Goal: Transaction & Acquisition: Purchase product/service

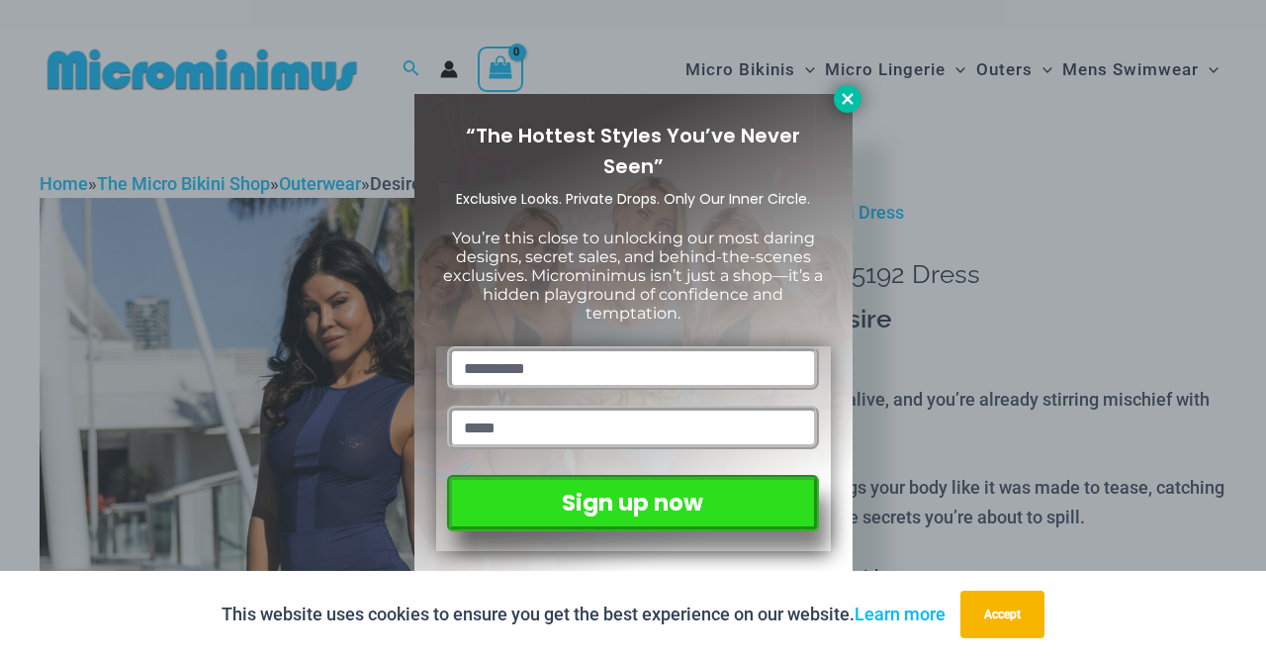
click at [857, 96] on button at bounding box center [848, 99] width 28 height 28
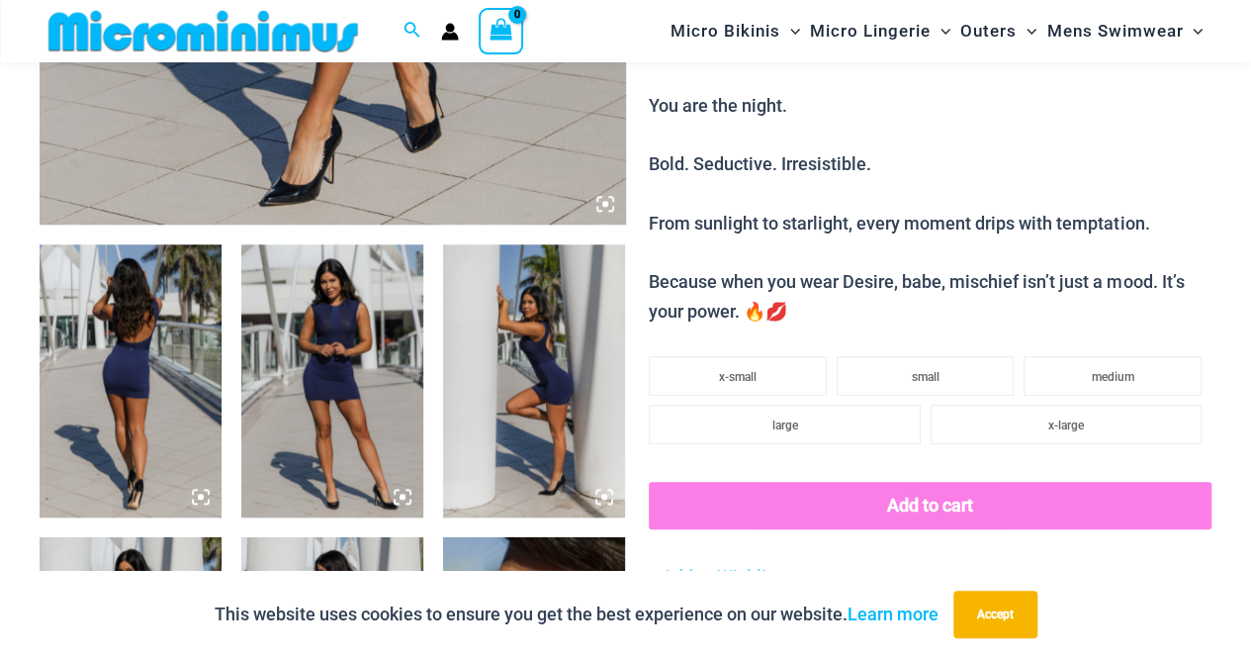
scroll to position [853, 0]
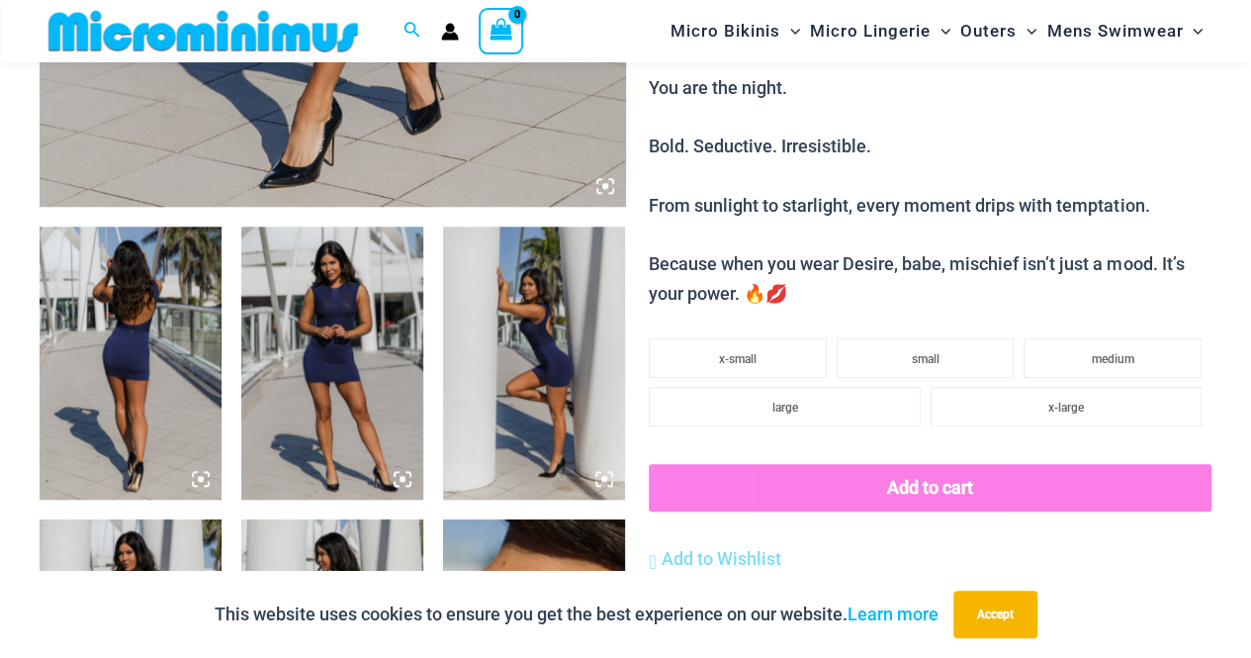
click at [138, 294] on img at bounding box center [131, 363] width 182 height 273
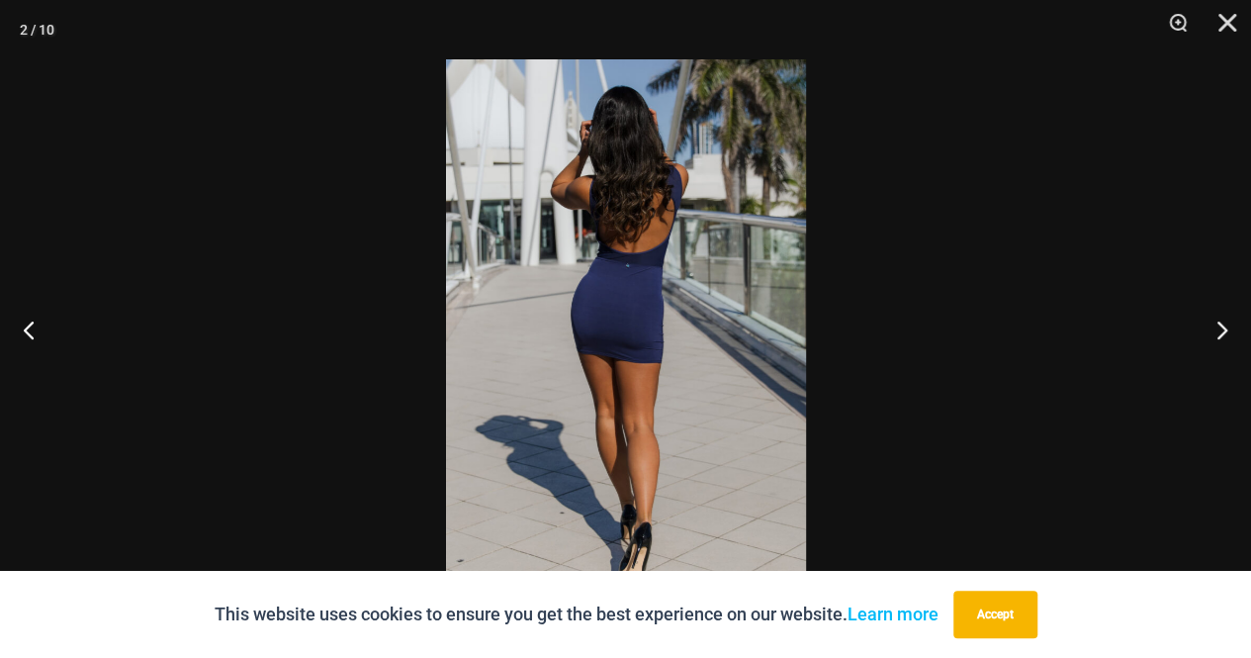
click at [647, 323] on img at bounding box center [626, 328] width 360 height 539
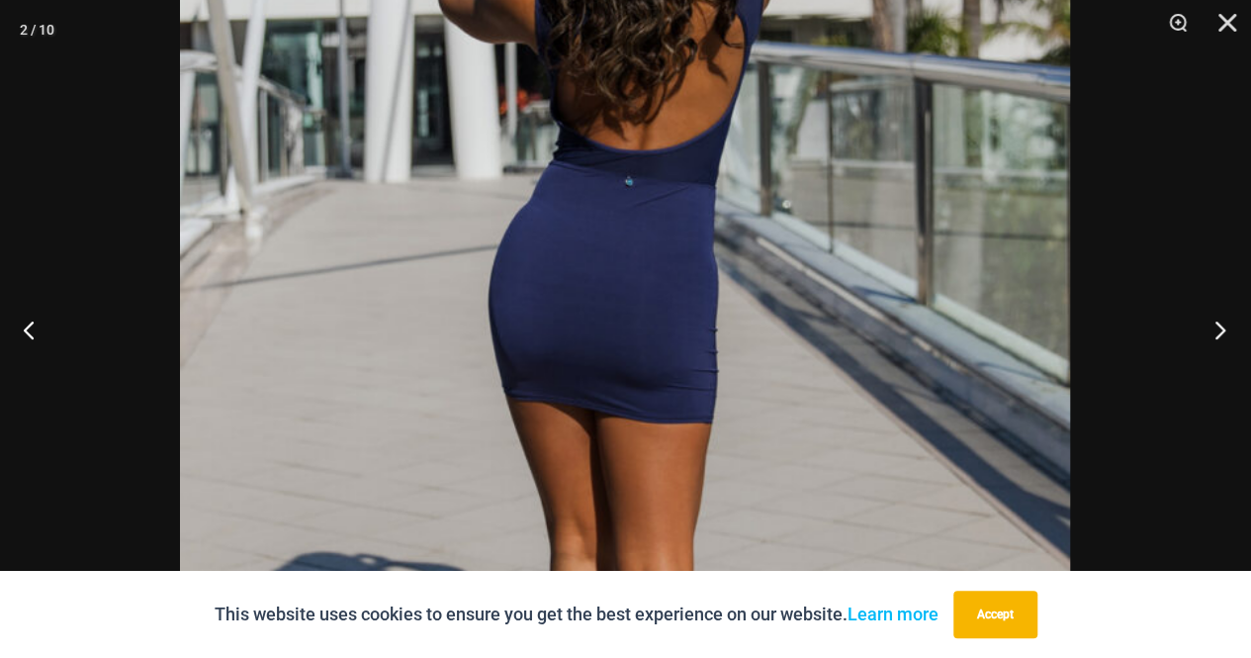
click at [1223, 333] on button "Next" at bounding box center [1214, 329] width 74 height 99
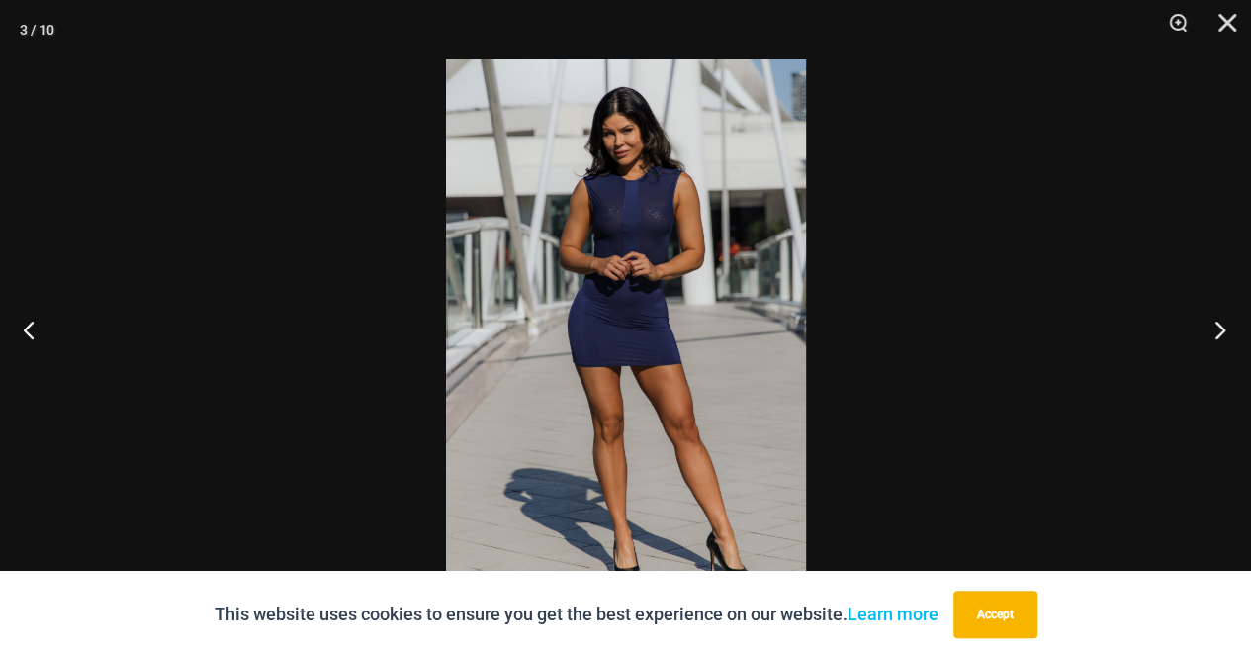
click at [1223, 333] on button "Next" at bounding box center [1214, 329] width 74 height 99
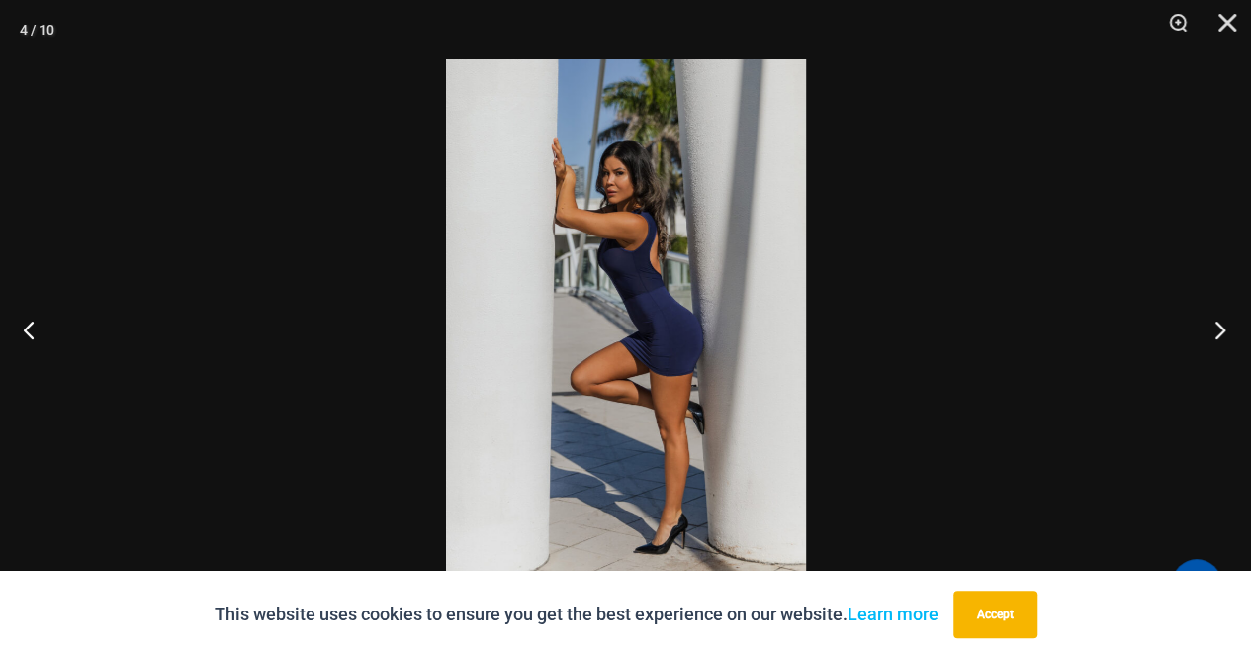
click at [1223, 333] on button "Next" at bounding box center [1214, 329] width 74 height 99
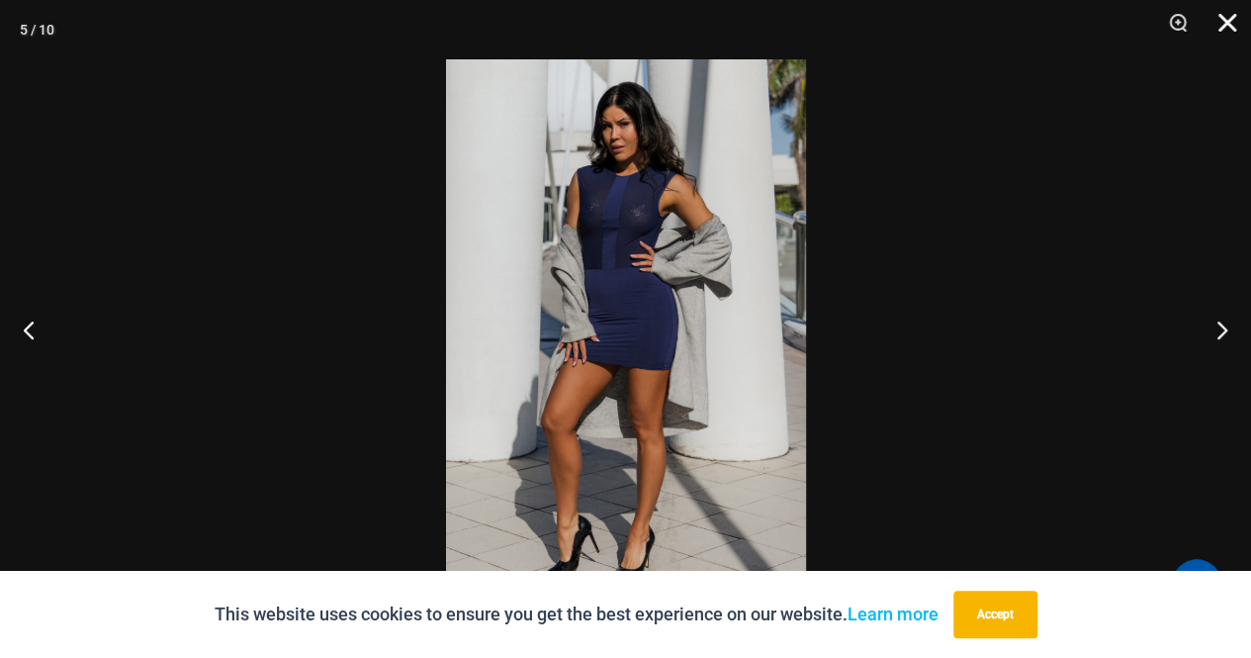
click at [1239, 27] on button "Close" at bounding box center [1220, 29] width 49 height 59
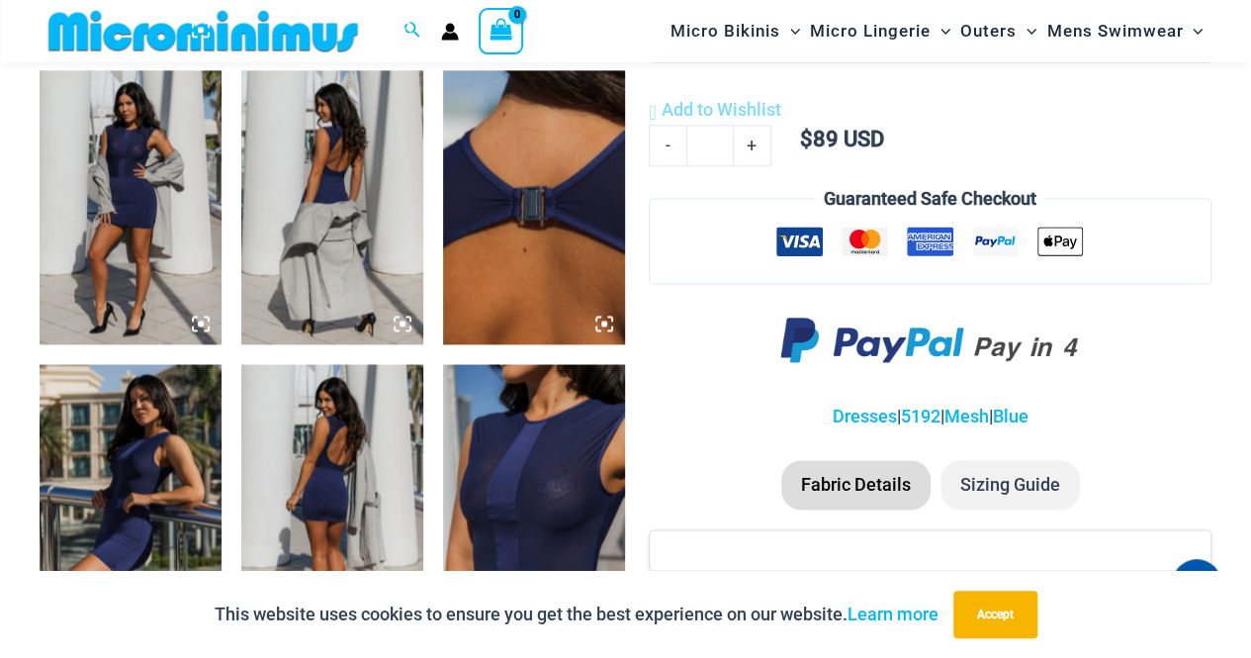
scroll to position [1305, 0]
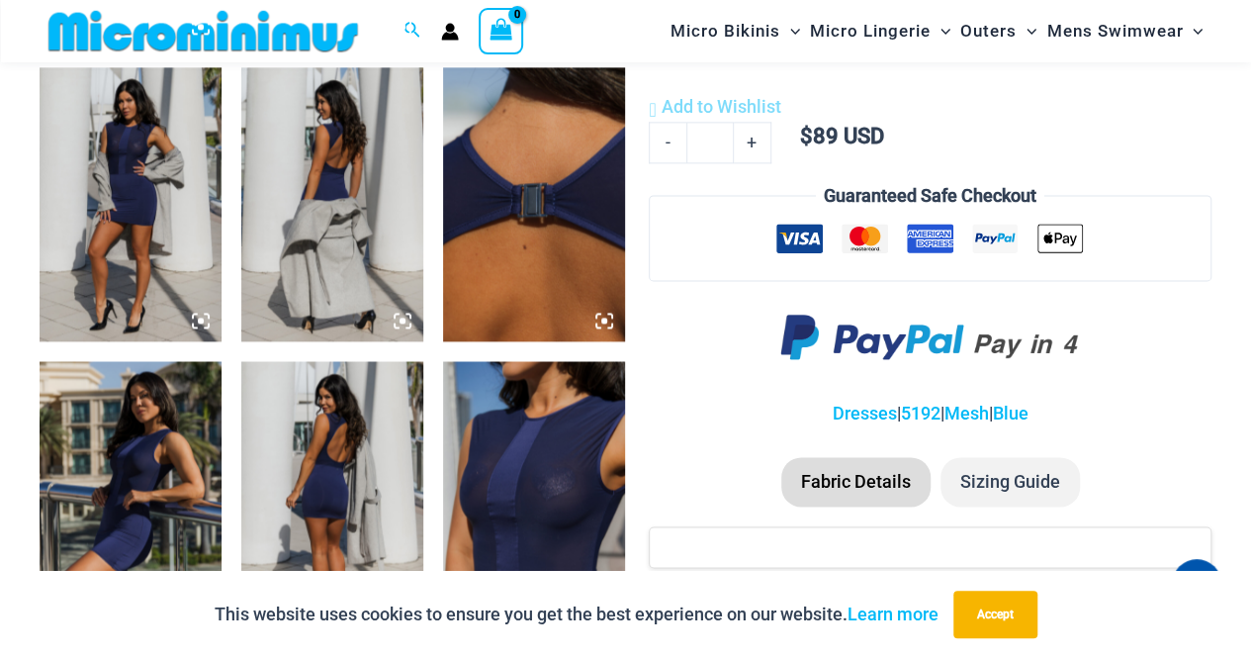
click at [494, 196] on img at bounding box center [534, 203] width 182 height 273
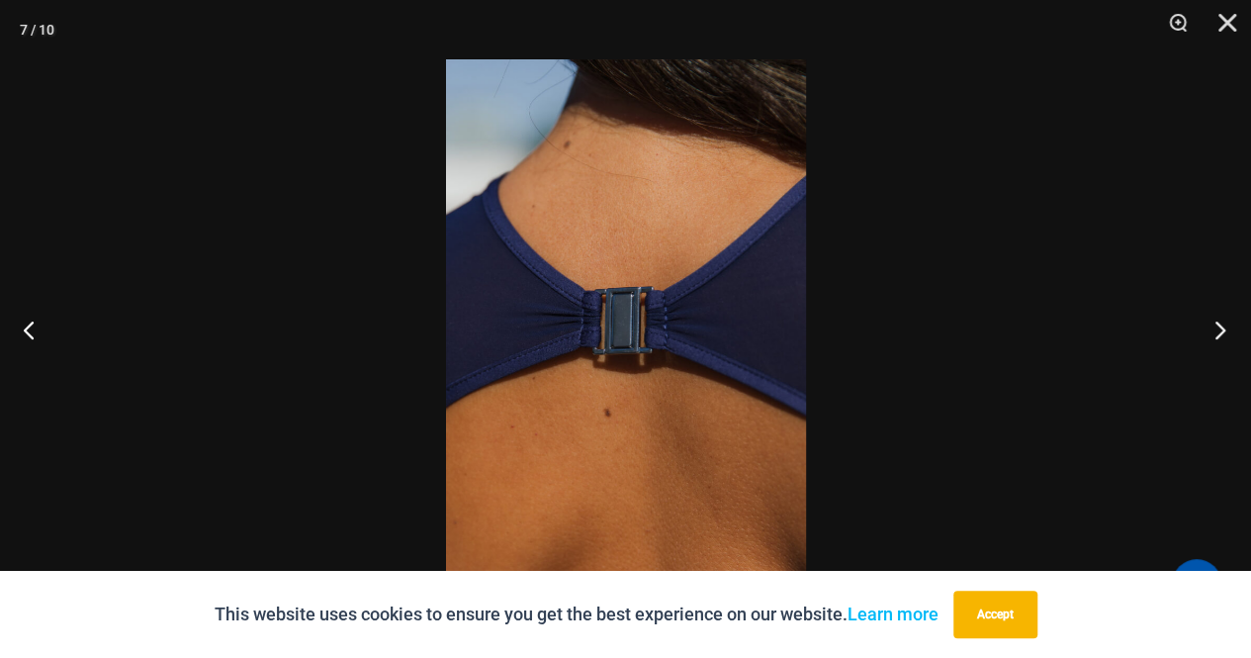
click at [1221, 324] on button "Next" at bounding box center [1214, 329] width 74 height 99
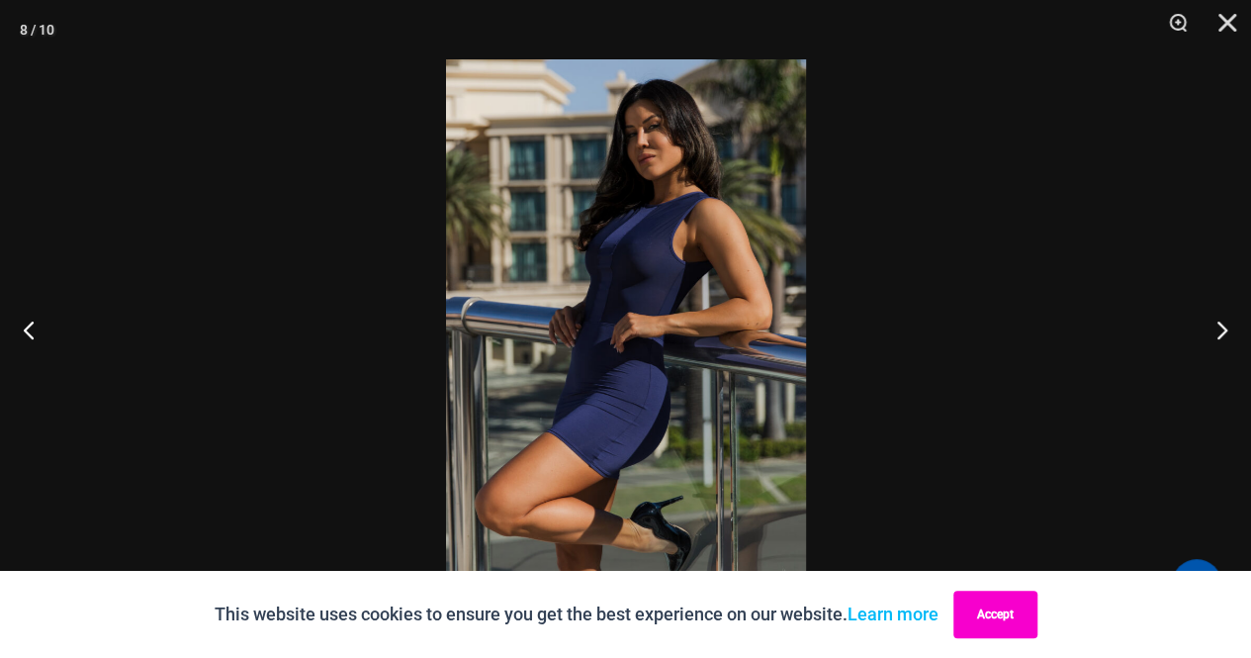
click at [1004, 622] on button "Accept" at bounding box center [996, 614] width 84 height 47
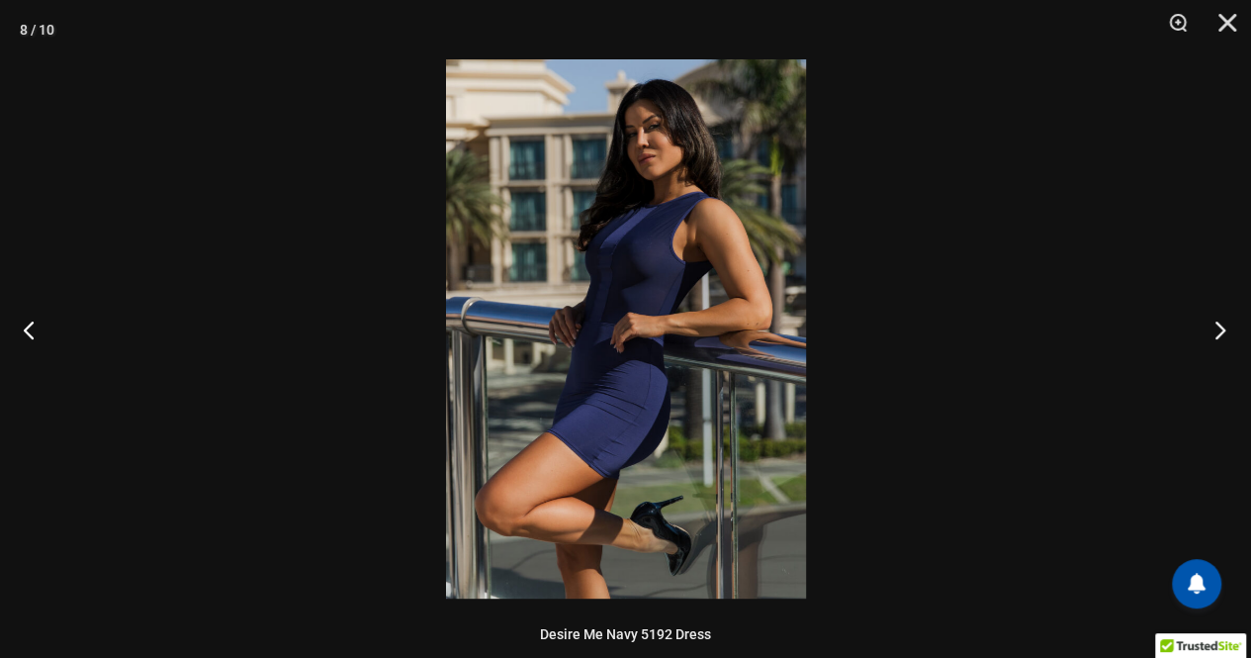
click at [1226, 337] on button "Next" at bounding box center [1214, 329] width 74 height 99
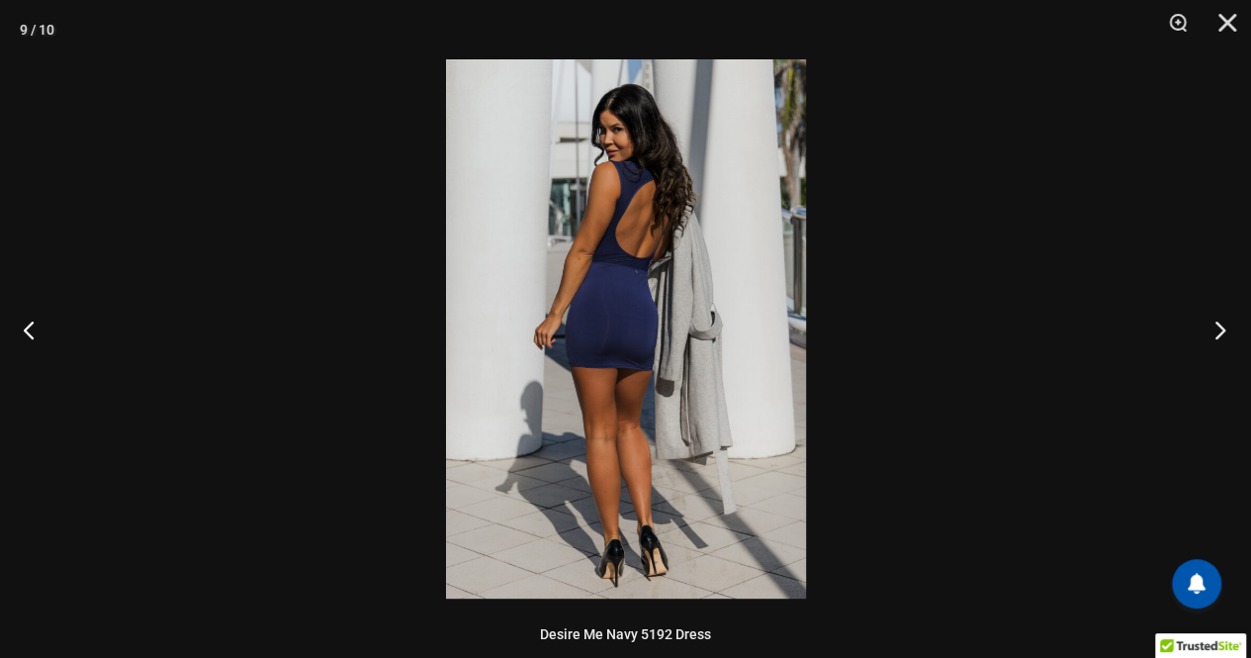
click at [1226, 337] on button "Next" at bounding box center [1214, 329] width 74 height 99
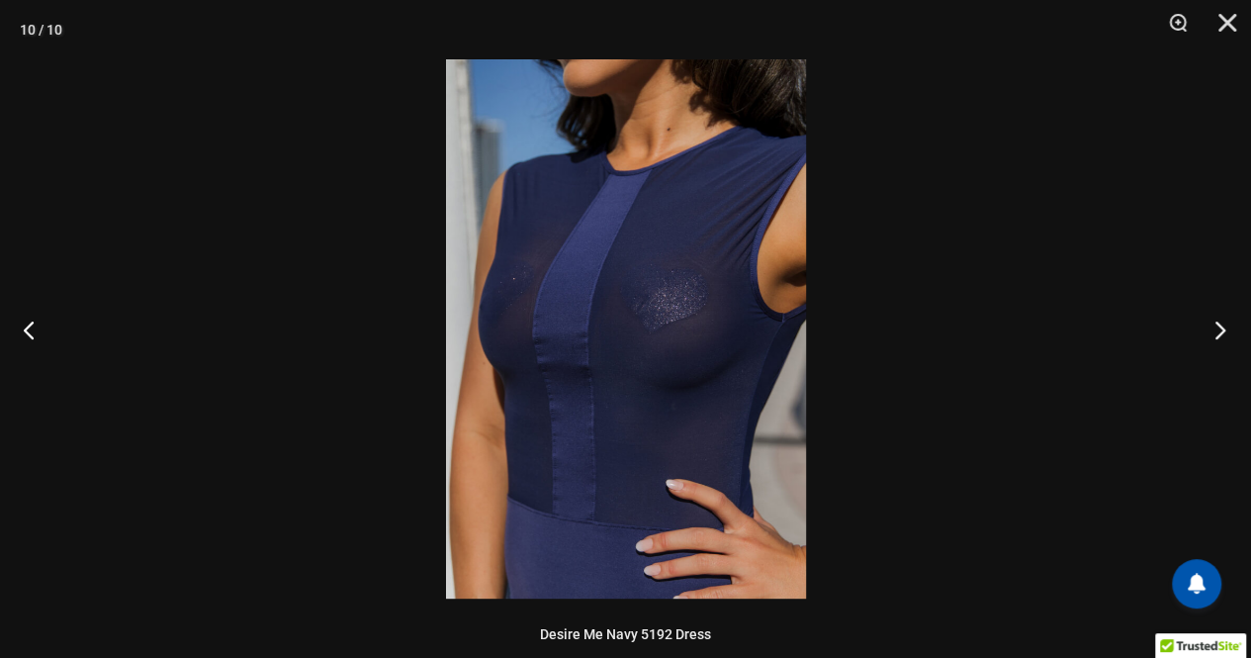
click at [1226, 337] on button "Next" at bounding box center [1214, 329] width 74 height 99
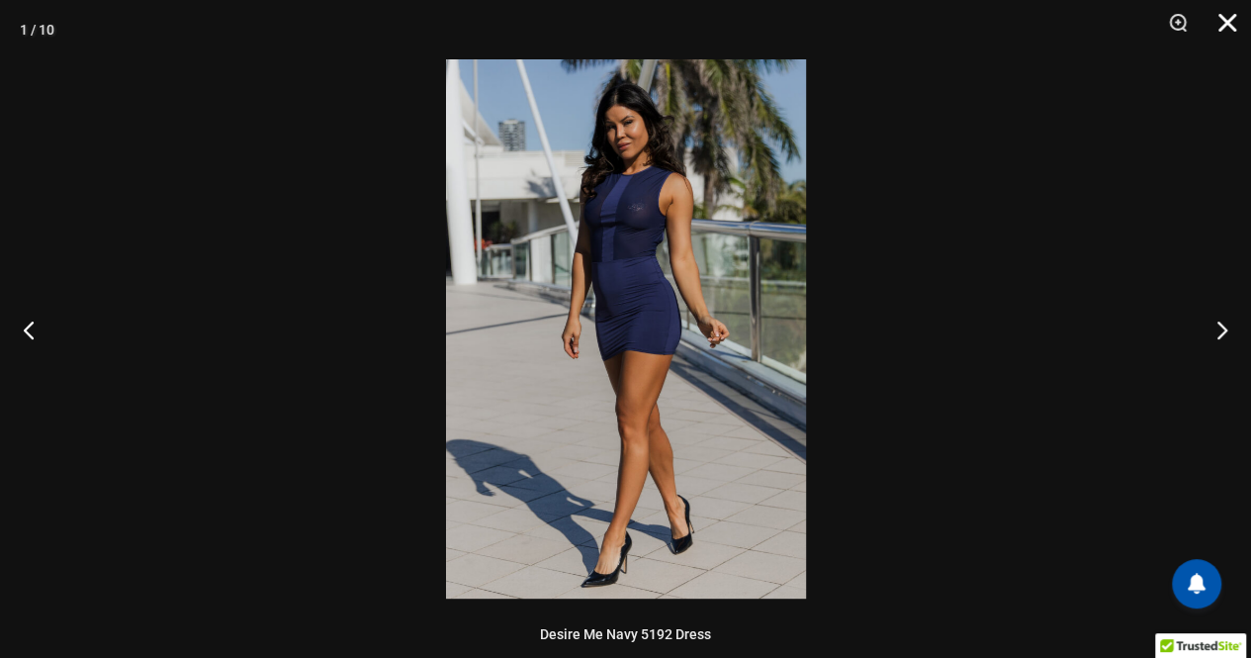
click at [1231, 13] on button "Close" at bounding box center [1220, 29] width 49 height 59
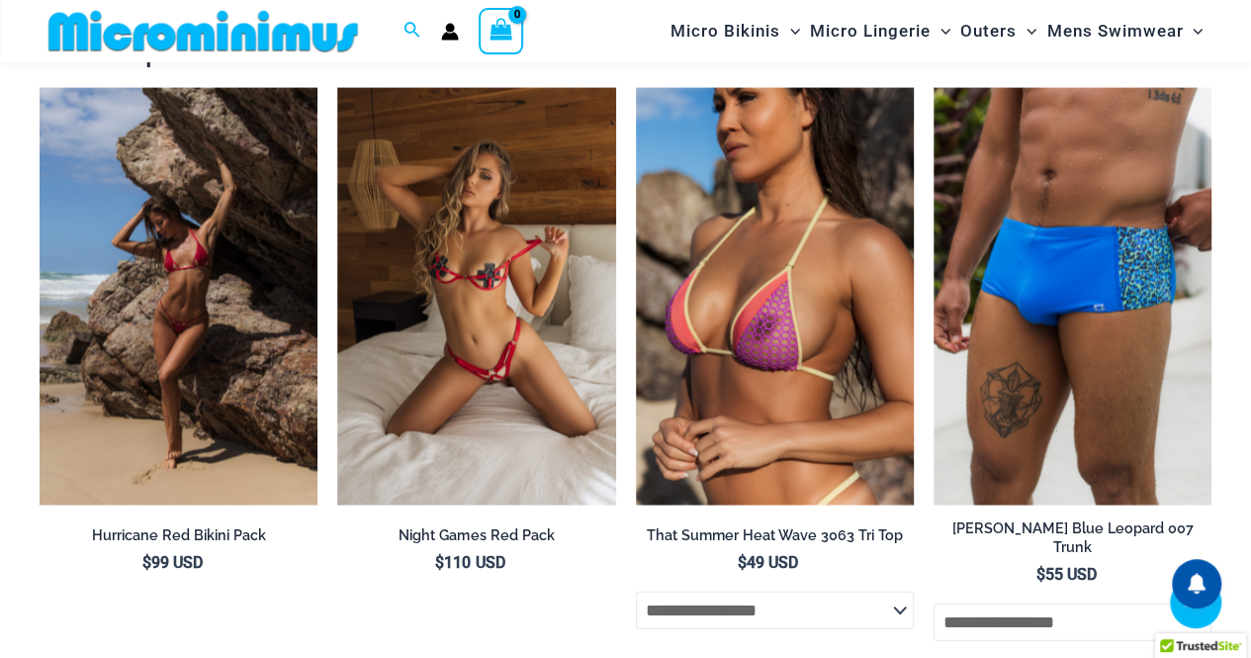
scroll to position [1933, 0]
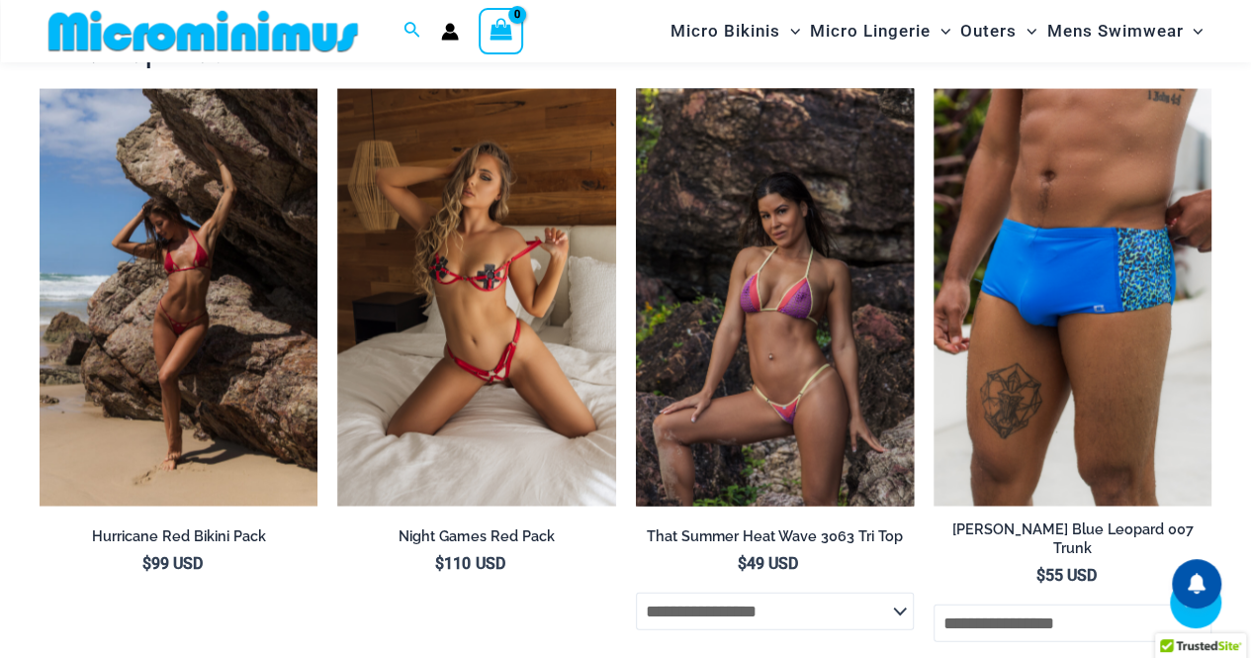
click at [792, 281] on img at bounding box center [775, 297] width 278 height 417
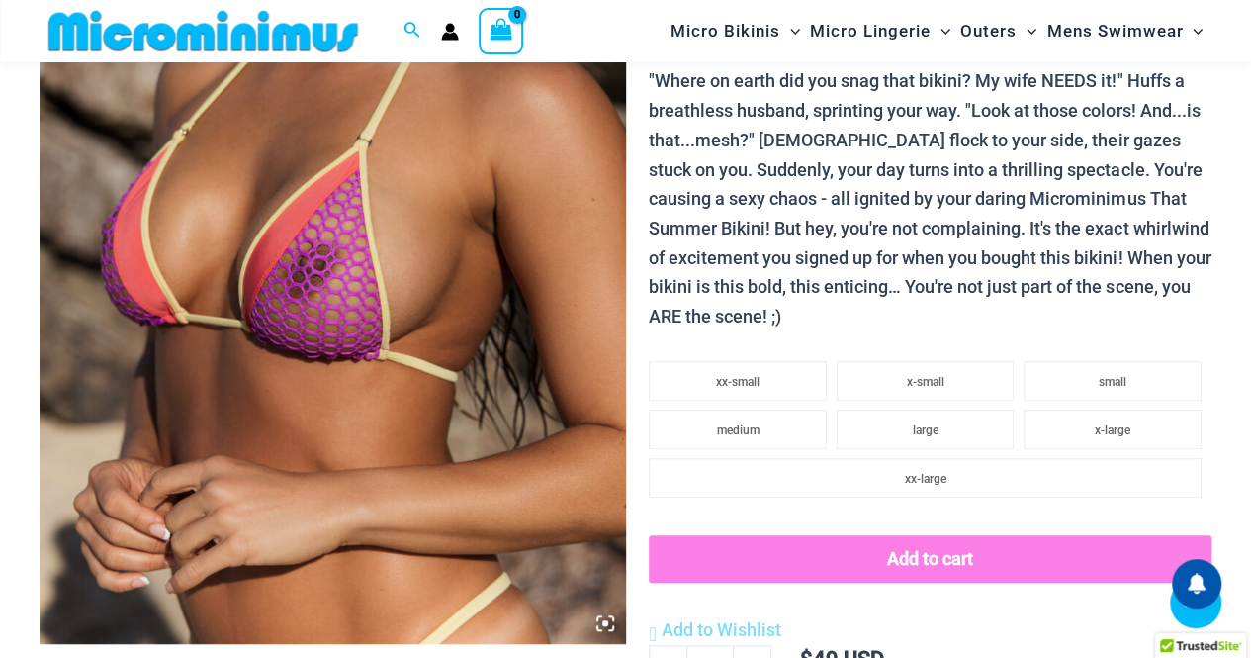
scroll to position [417, 0]
click at [333, 277] on img at bounding box center [333, 204] width 587 height 880
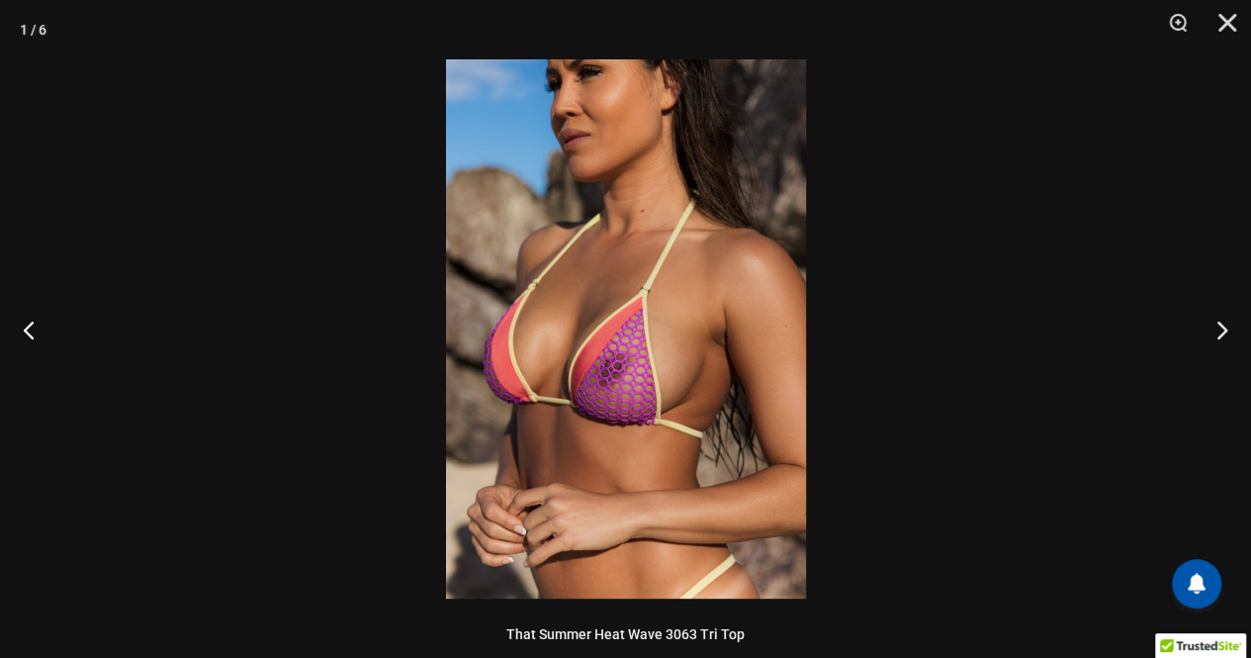
click at [597, 365] on img at bounding box center [626, 328] width 360 height 539
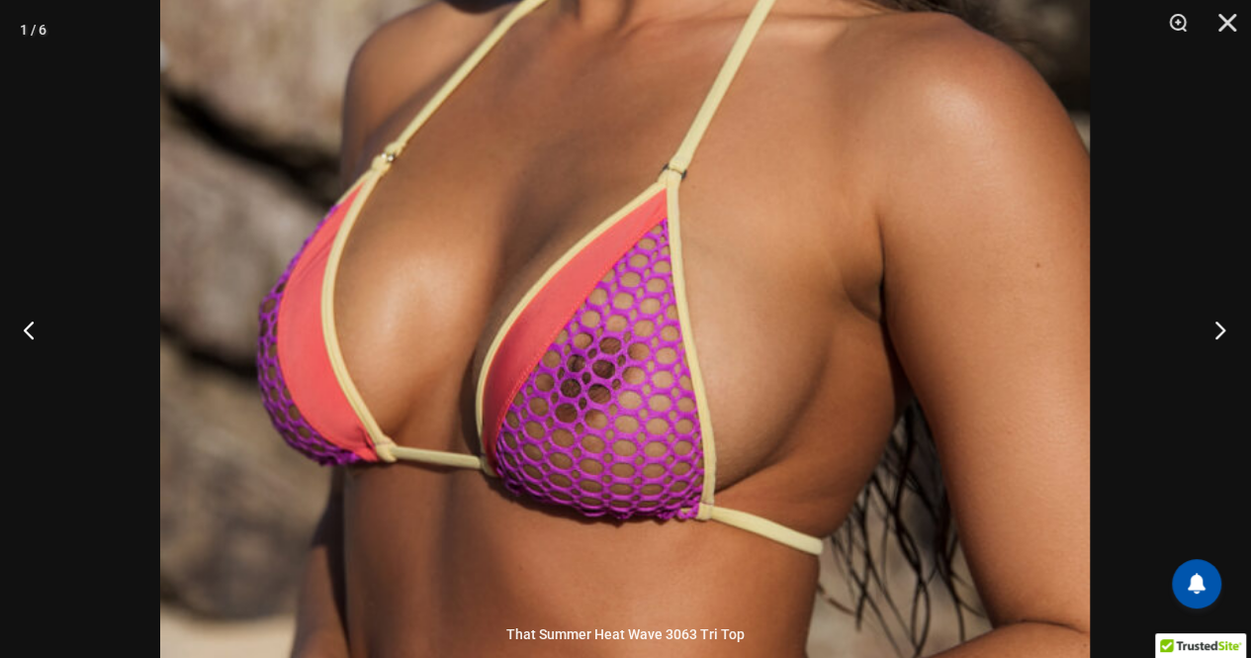
click at [1220, 325] on button "Next" at bounding box center [1214, 329] width 74 height 99
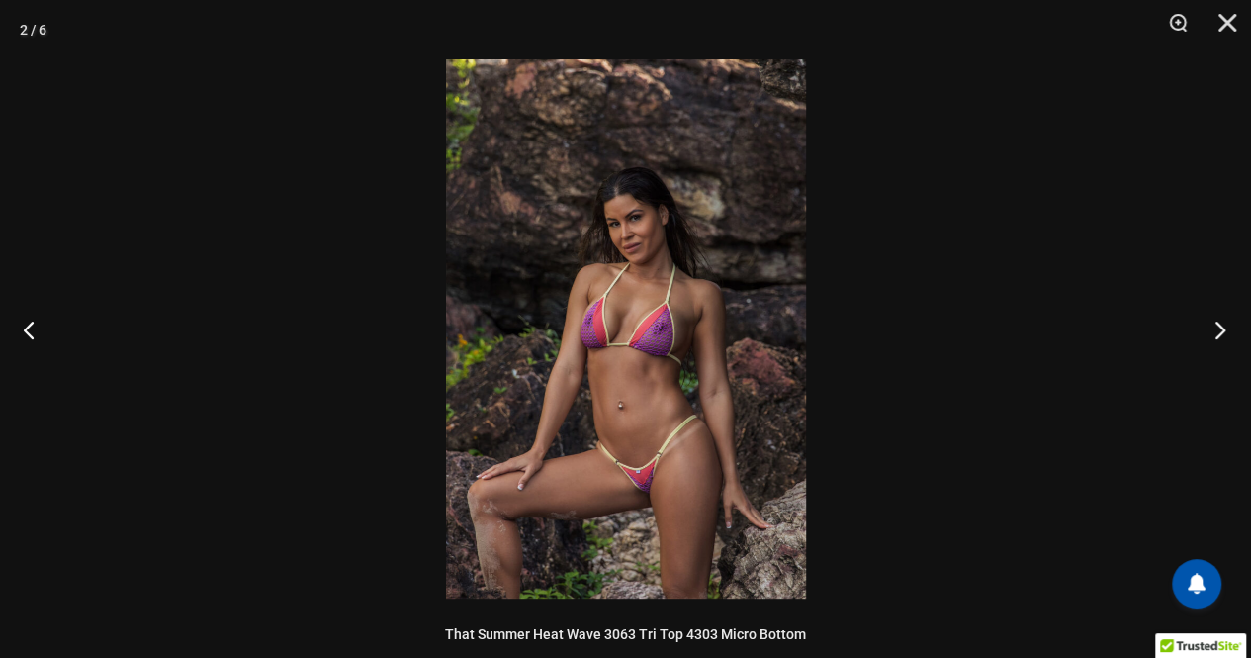
click at [1220, 325] on button "Next" at bounding box center [1214, 329] width 74 height 99
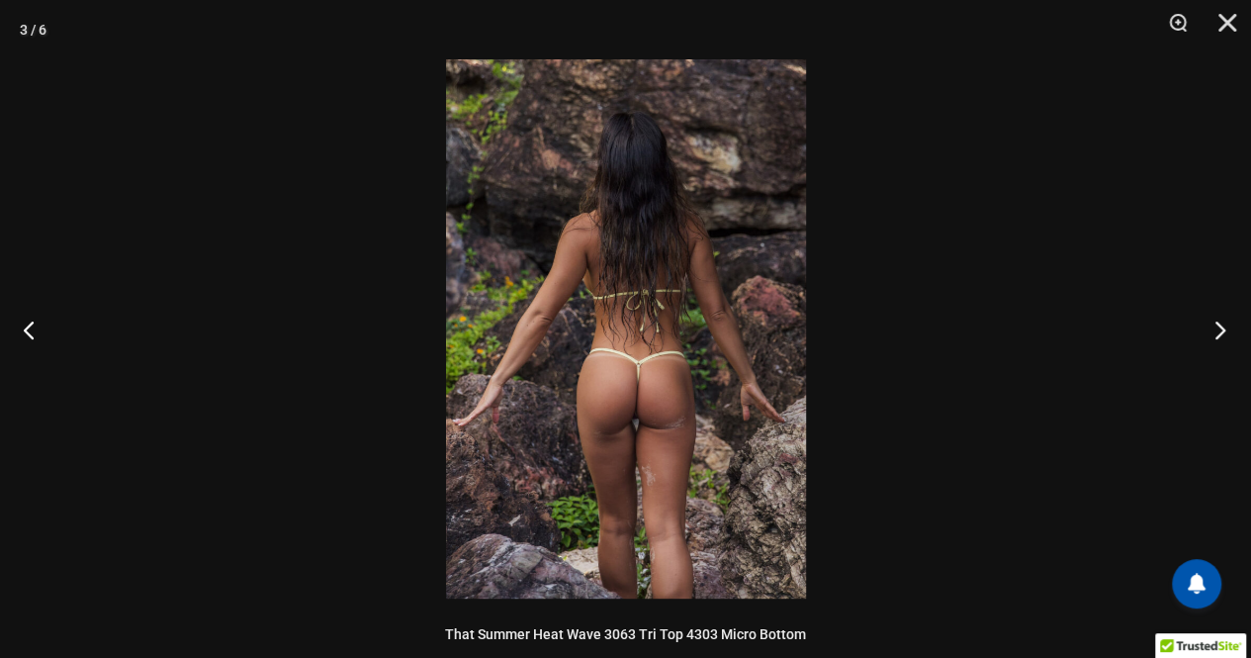
click at [1220, 325] on button "Next" at bounding box center [1214, 329] width 74 height 99
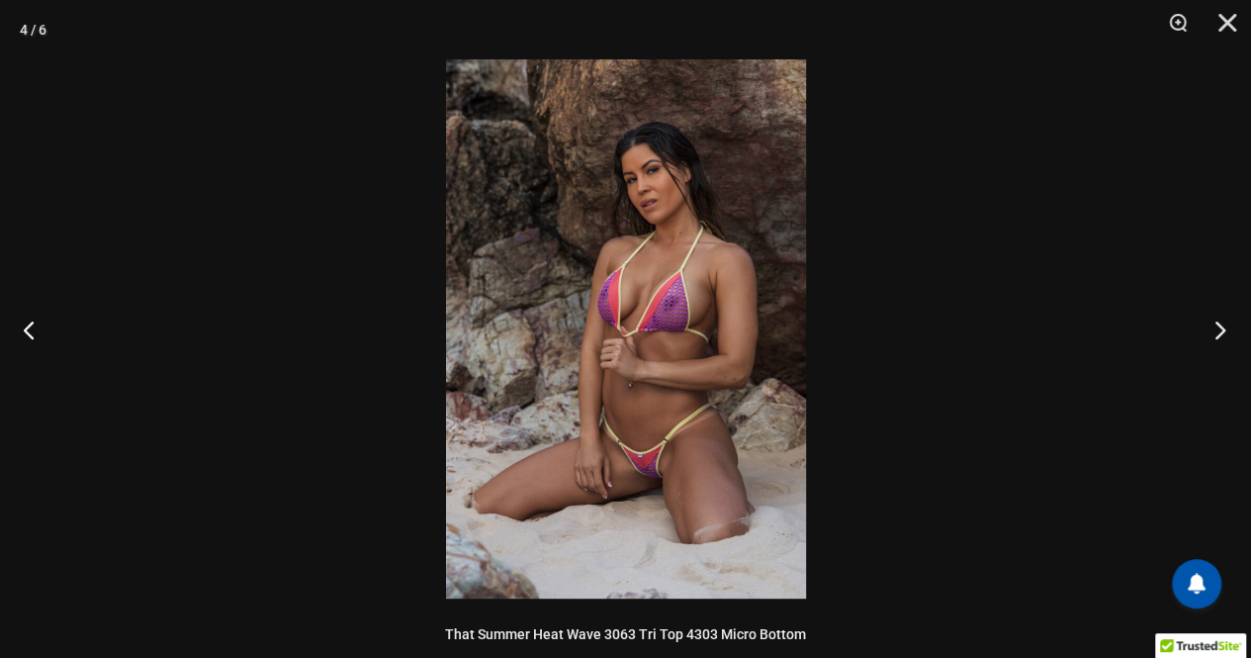
click at [1220, 325] on button "Next" at bounding box center [1214, 329] width 74 height 99
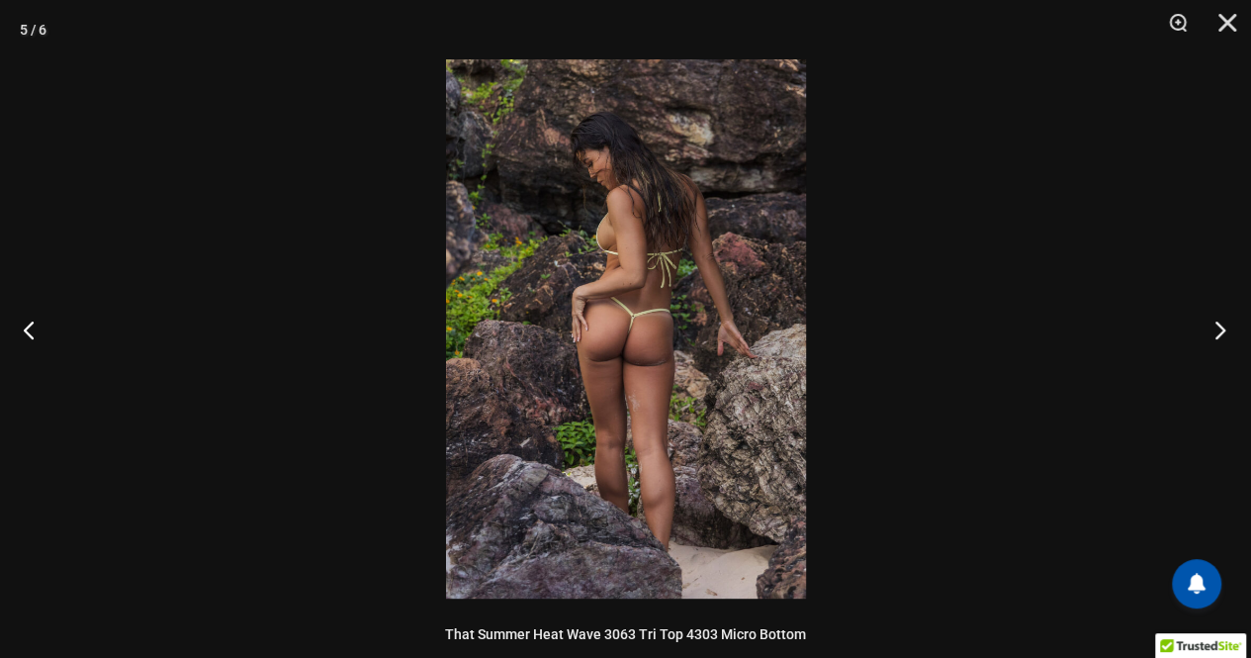
click at [1220, 325] on button "Next" at bounding box center [1214, 329] width 74 height 99
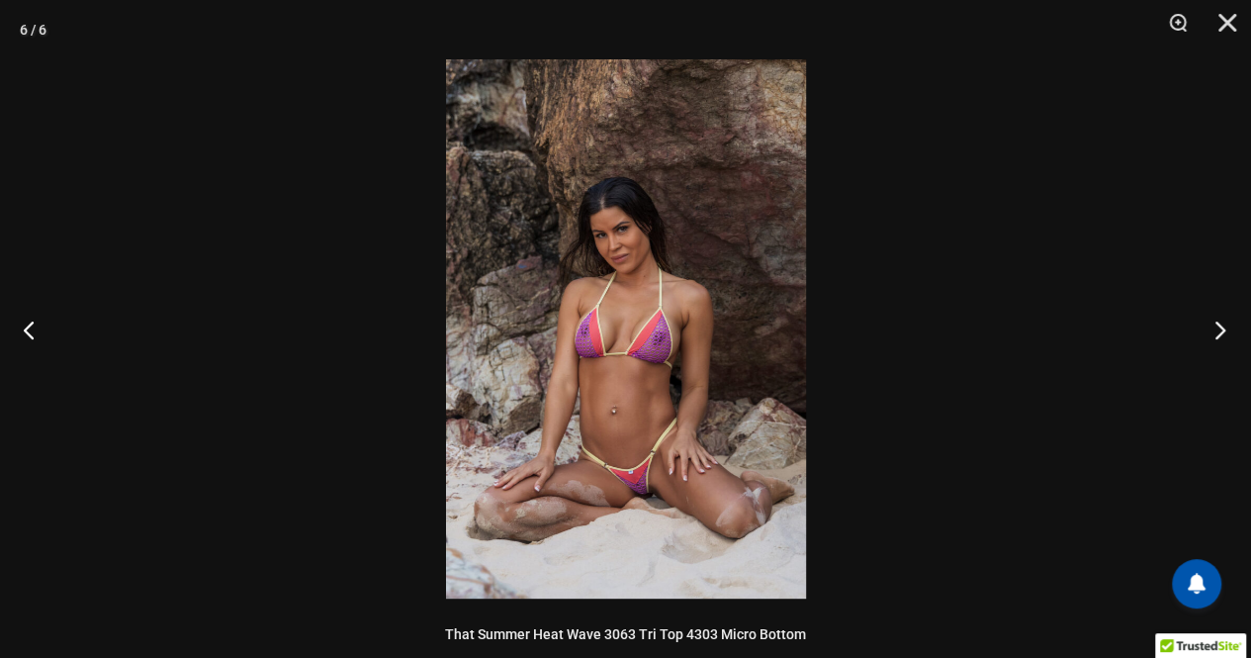
click at [1220, 325] on button "Next" at bounding box center [1214, 329] width 74 height 99
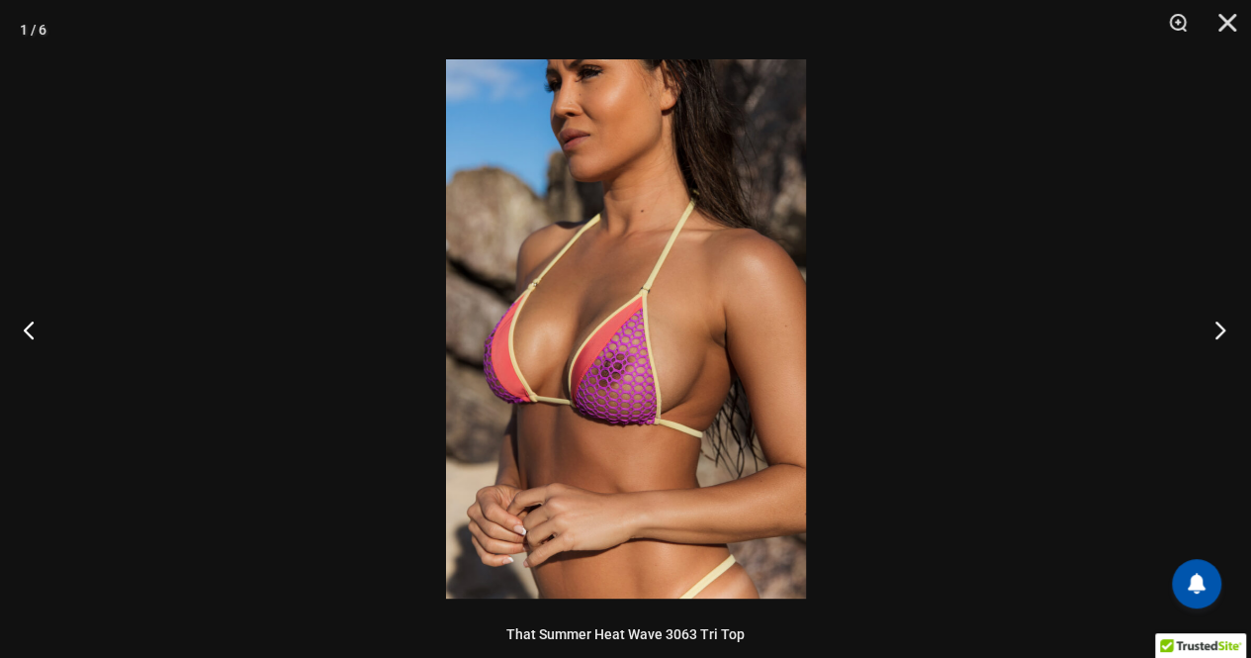
click at [1220, 325] on button "Next" at bounding box center [1214, 329] width 74 height 99
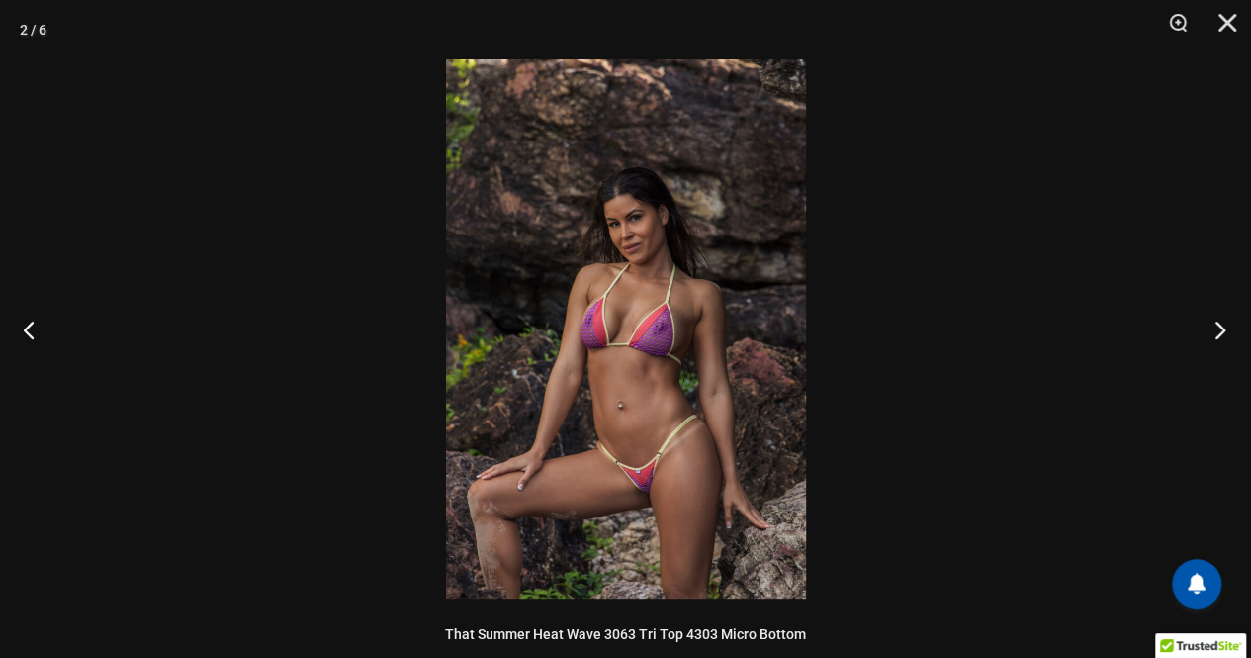
click at [1220, 325] on button "Next" at bounding box center [1214, 329] width 74 height 99
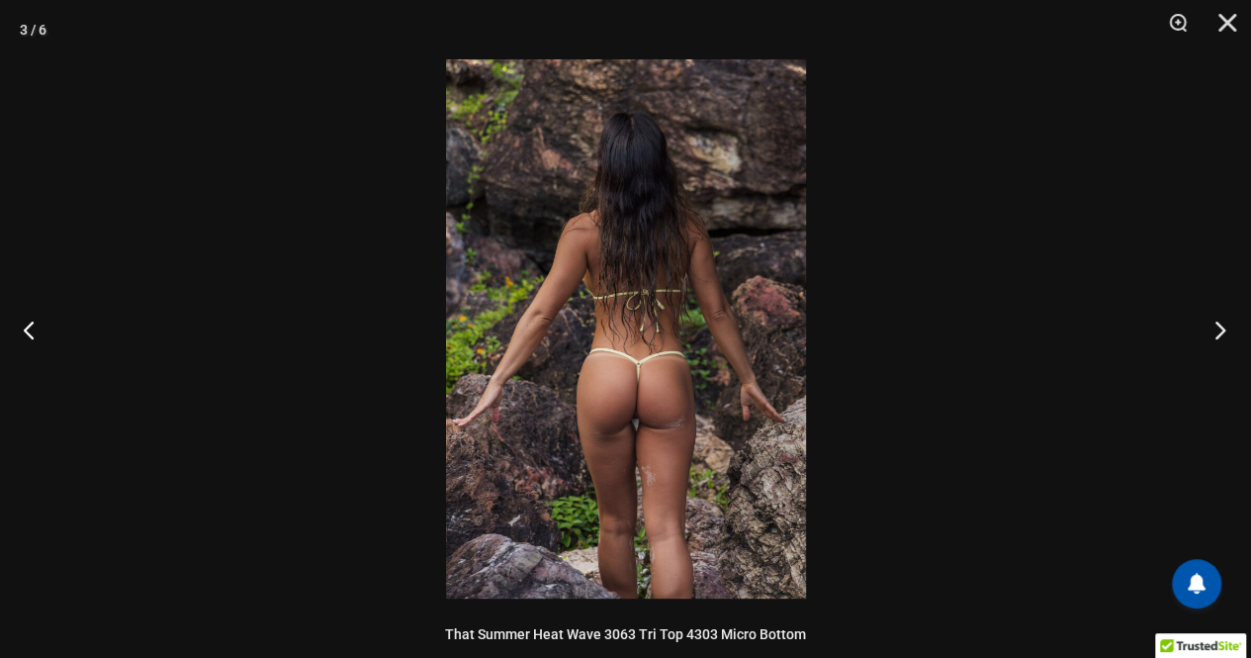
click at [1220, 325] on button "Next" at bounding box center [1214, 329] width 74 height 99
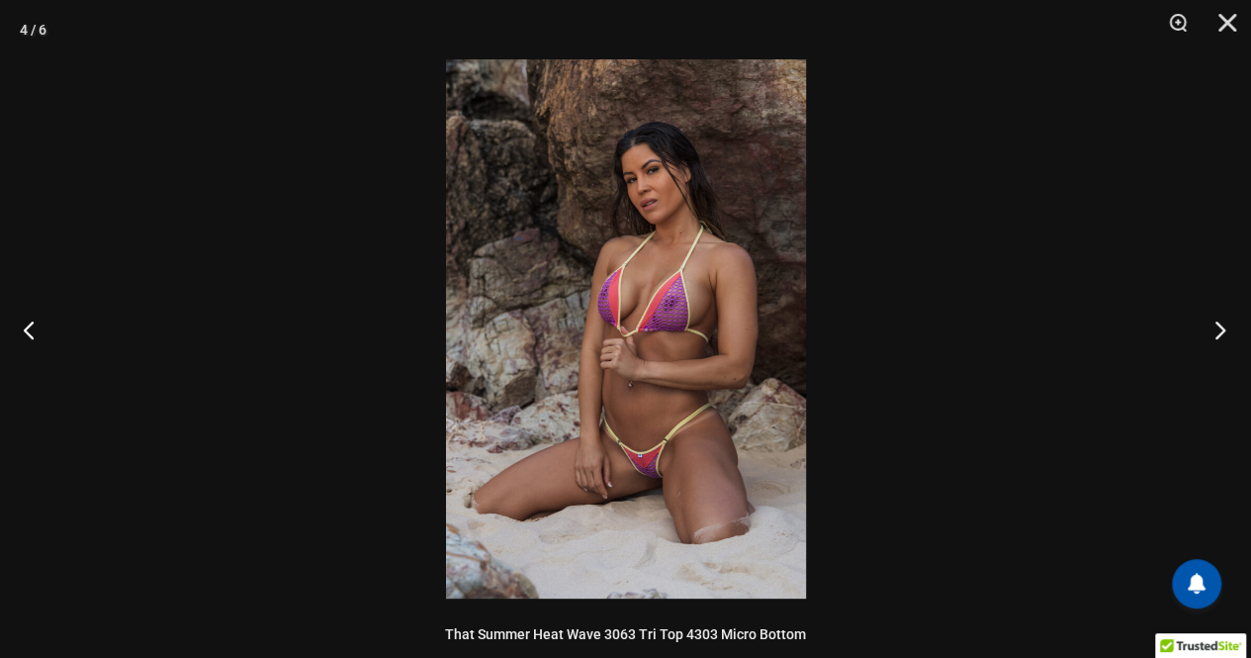
click at [1220, 325] on button "Next" at bounding box center [1214, 329] width 74 height 99
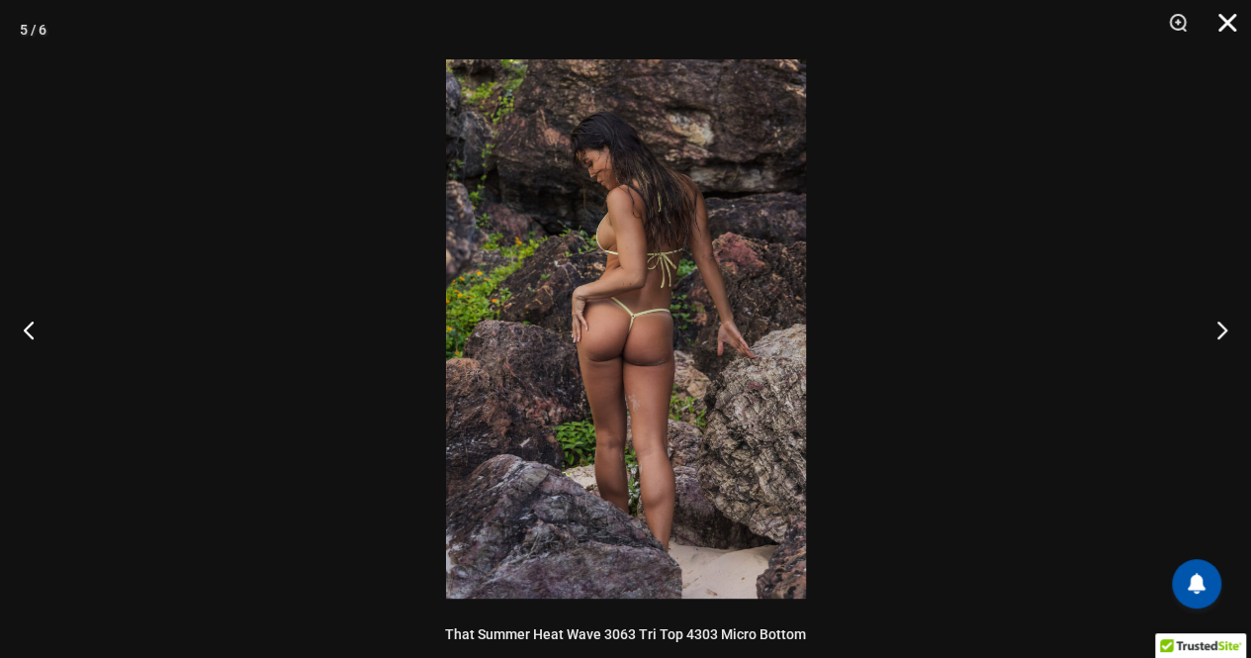
click at [1231, 15] on button "Close" at bounding box center [1220, 29] width 49 height 59
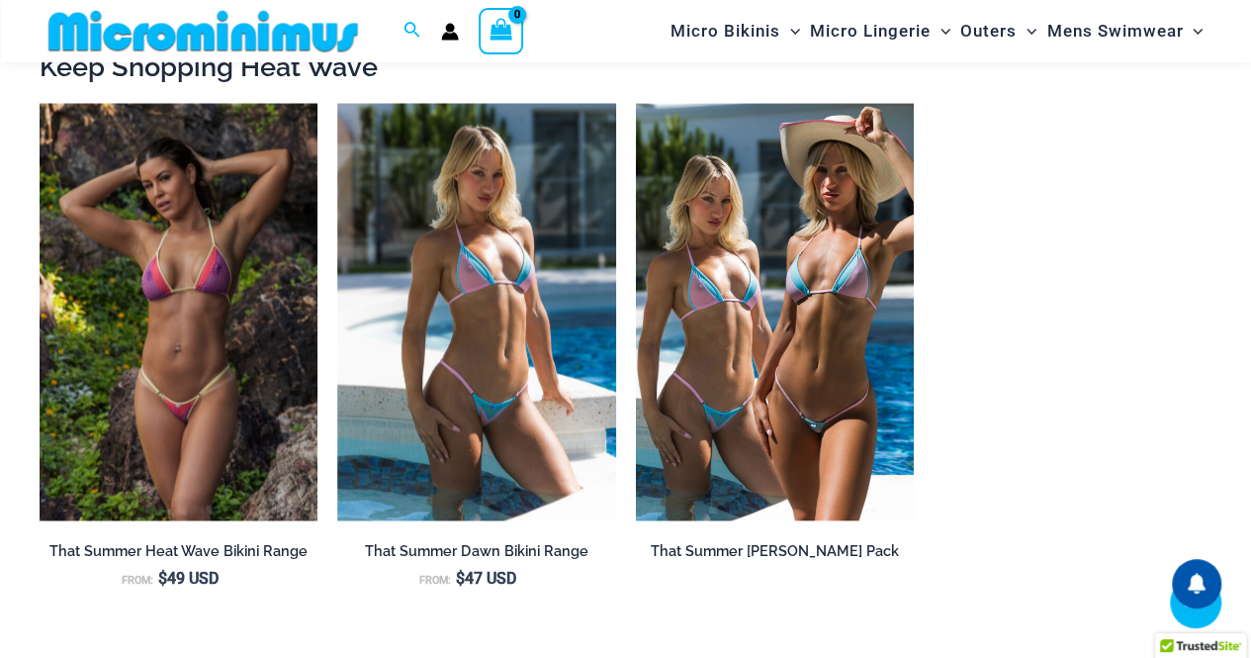
scroll to position [1798, 0]
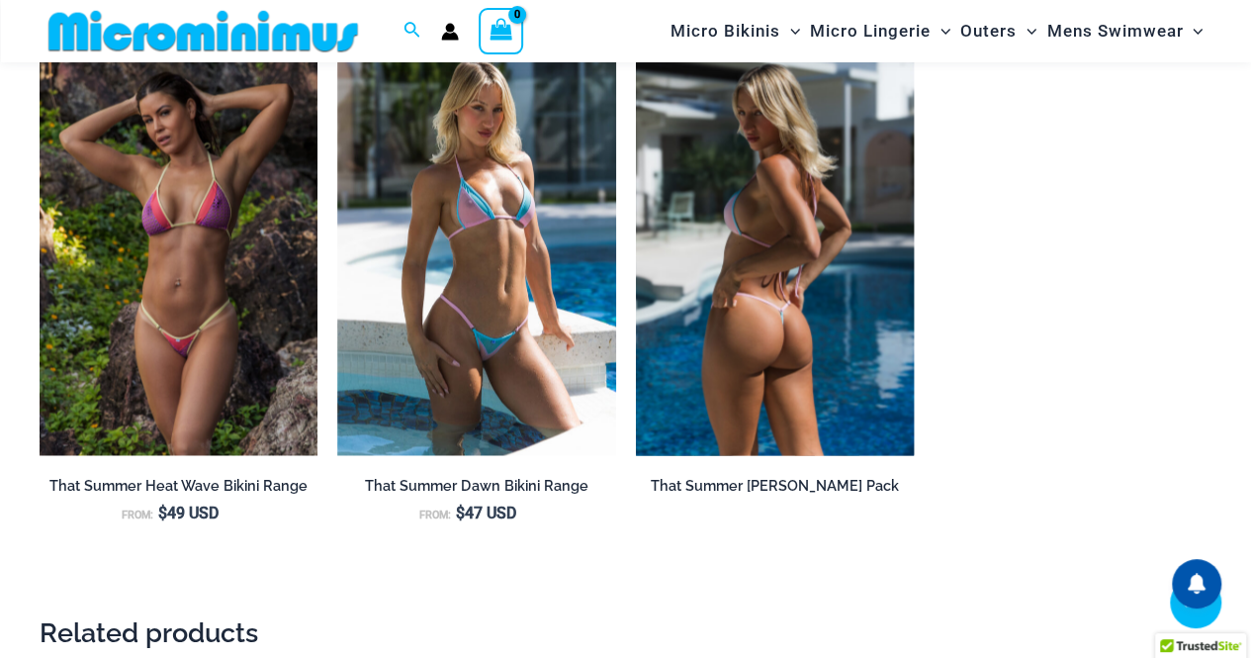
click at [860, 262] on img at bounding box center [775, 246] width 278 height 417
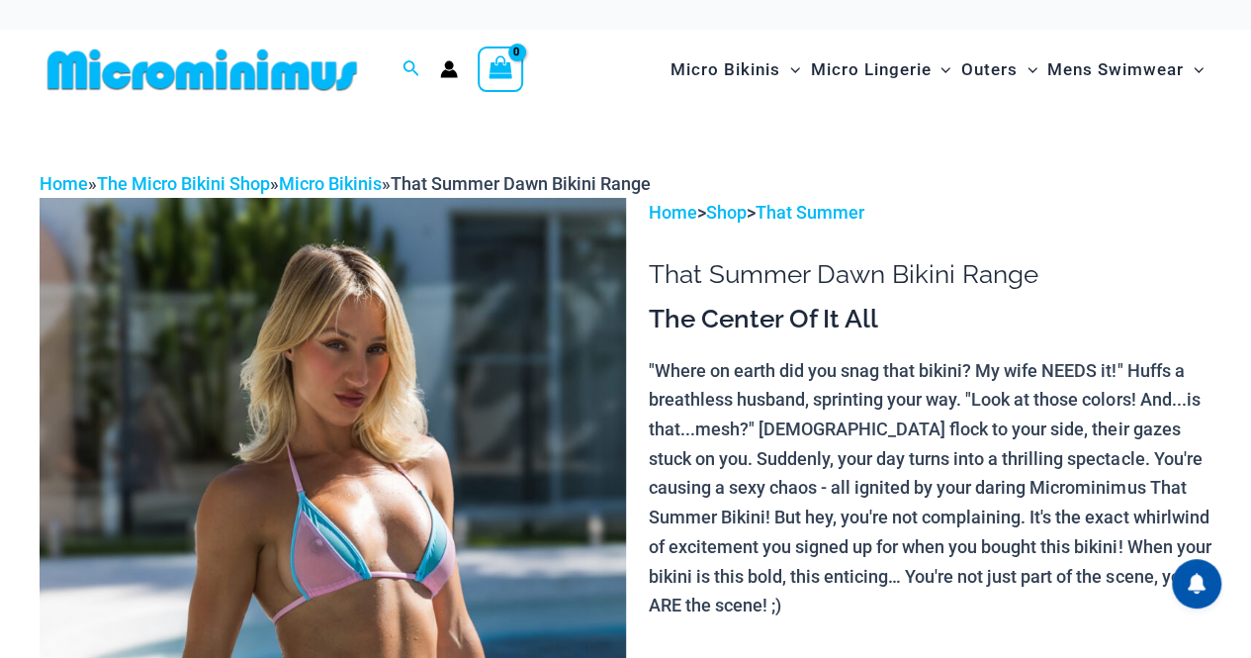
click at [311, 492] on img at bounding box center [333, 638] width 587 height 880
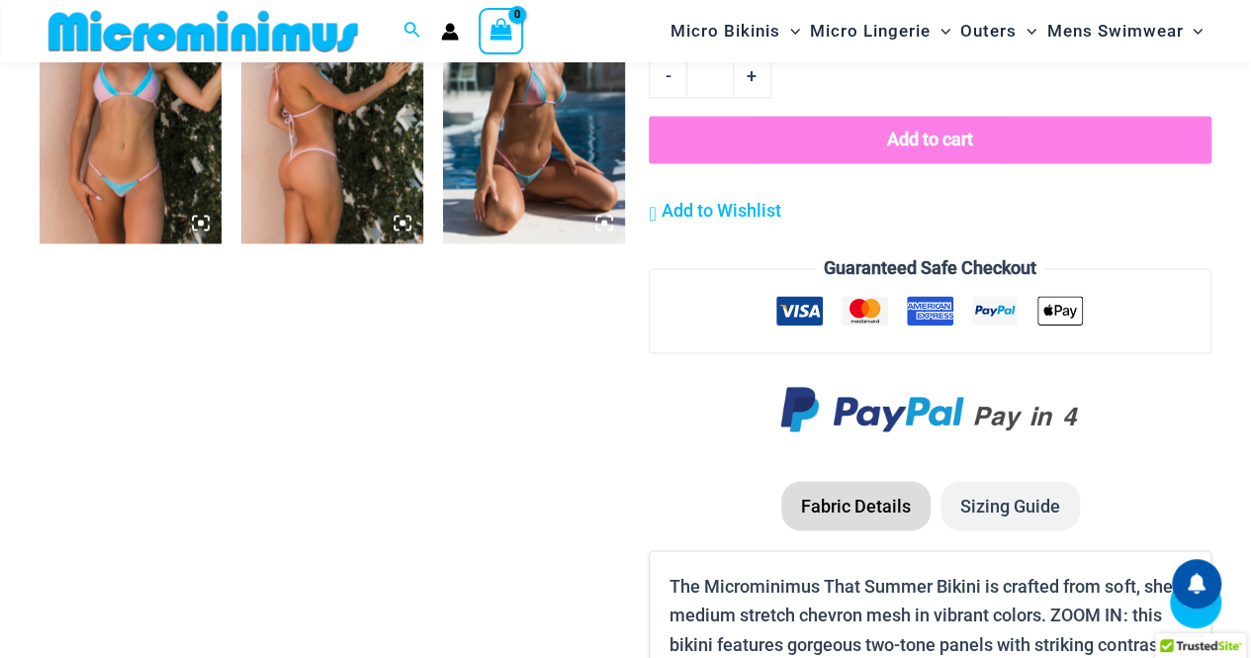
scroll to position [1404, 0]
